Goal: Find specific page/section: Find specific page/section

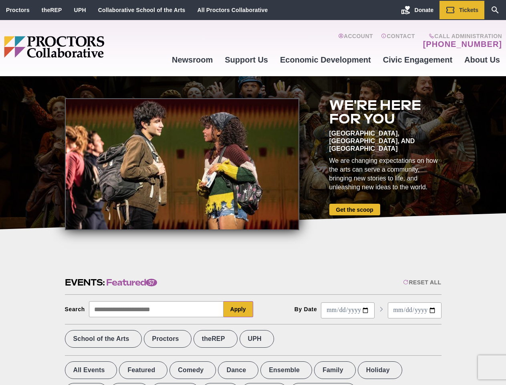
click at [253, 192] on div at bounding box center [182, 164] width 235 height 132
click at [422, 282] on div "Reset All" at bounding box center [422, 282] width 38 height 6
click at [239, 309] on button "Apply" at bounding box center [239, 309] width 30 height 16
